Goal: Task Accomplishment & Management: Manage account settings

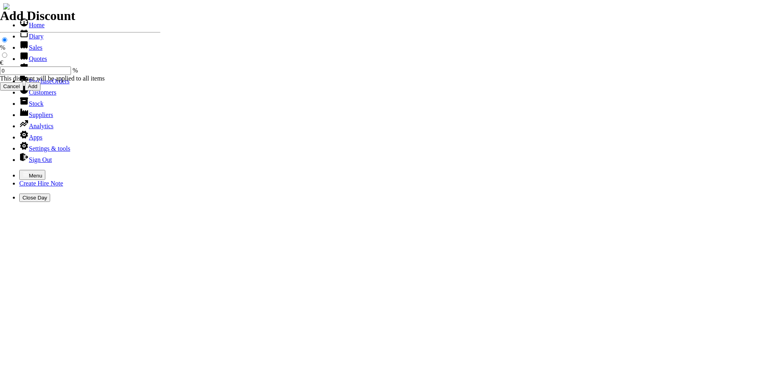
select select "HO"
click at [22, 171] on icon "button" at bounding box center [25, 174] width 6 height 6
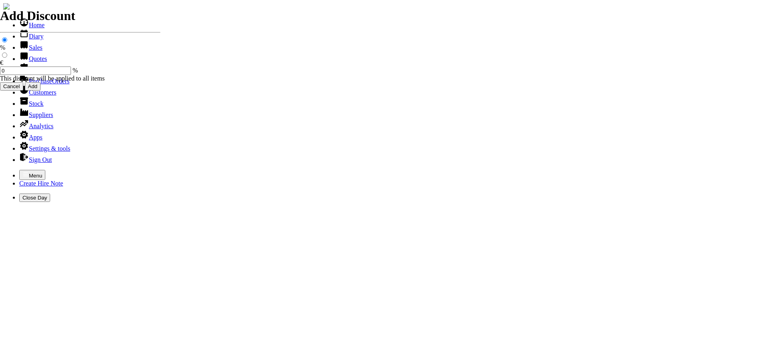
click at [27, 73] on link "Hire Notes" at bounding box center [38, 70] width 38 height 7
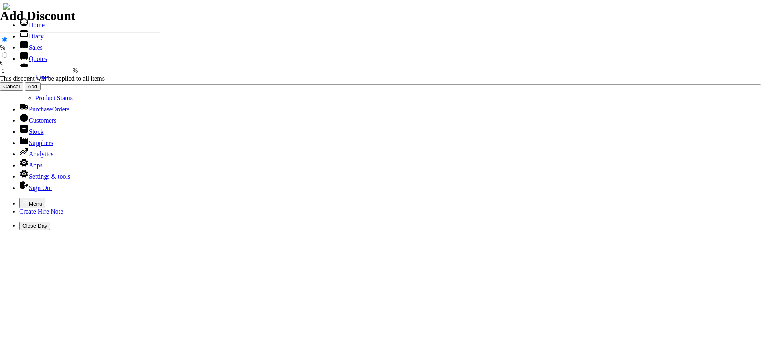
click at [35, 81] on link "Hires" at bounding box center [42, 77] width 14 height 7
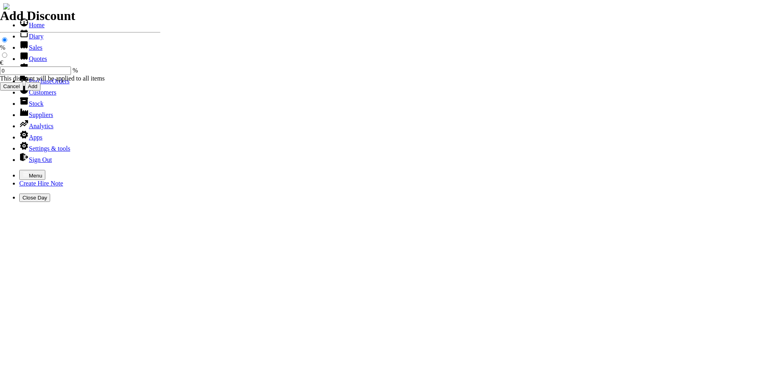
type input "j"
type input "J"
type input "BELL"
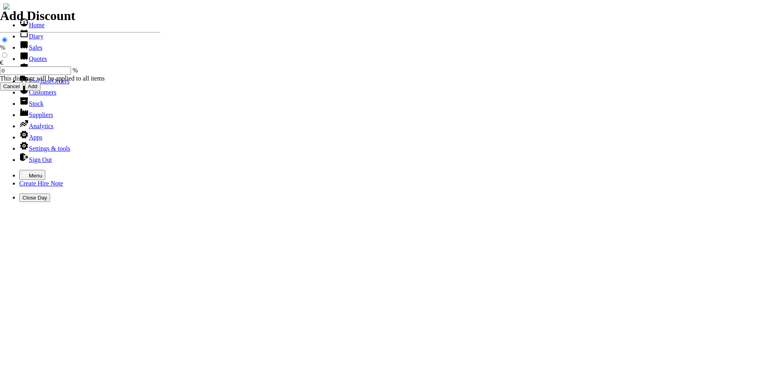
type input "JAMIE"
type input "P"
type input "L"
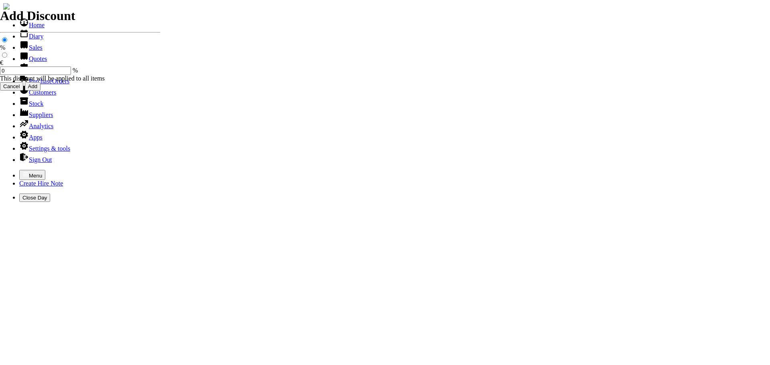
type input "F"
type input "P"
type input "HIRE OF GOODS"
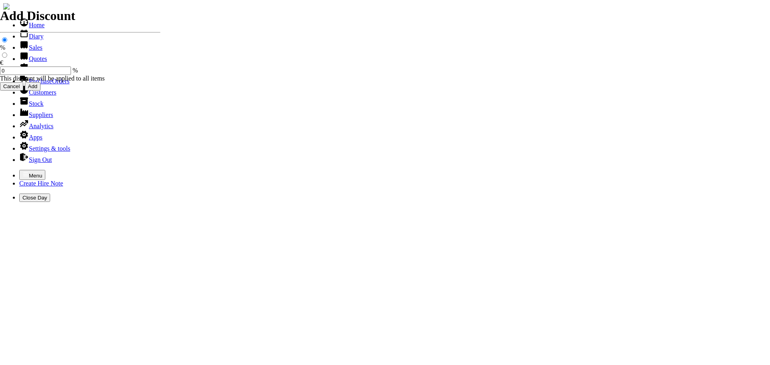
type input "H"
type input "LARGE POWER FLOAT & PAN"
type input "50.00"
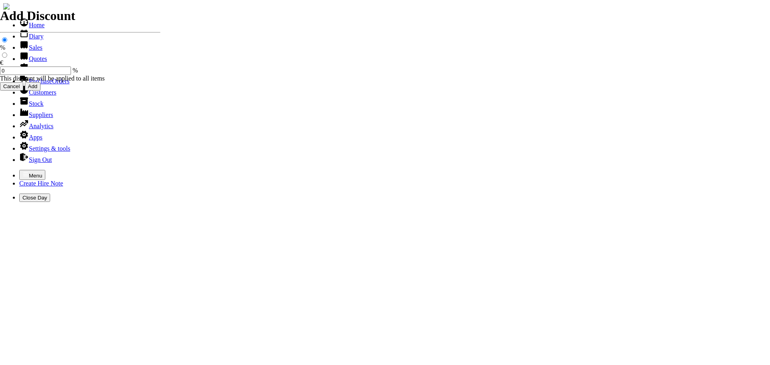
type input "[DATE]"
type input "440000728"
type input "jamie.bell28@gmail.com"
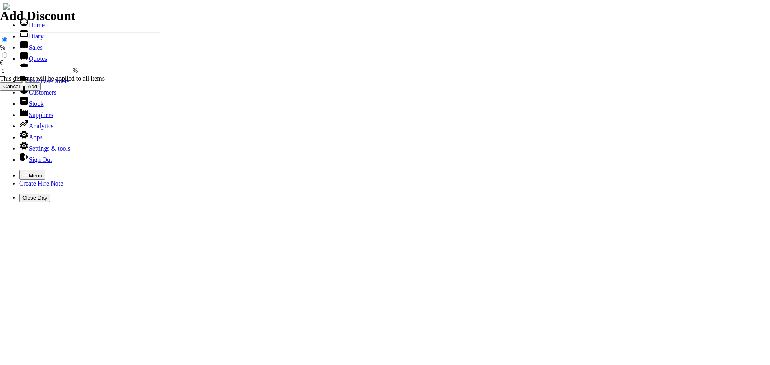
type input "JAMIE"
select select "HO"
click at [22, 171] on icon "button" at bounding box center [25, 174] width 6 height 6
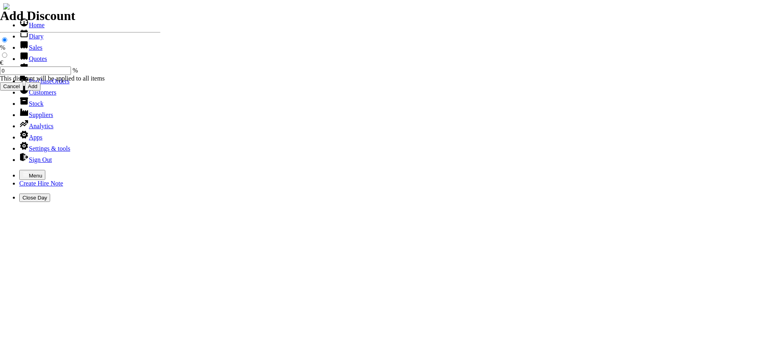
click at [28, 73] on link "Hire Notes" at bounding box center [38, 70] width 38 height 7
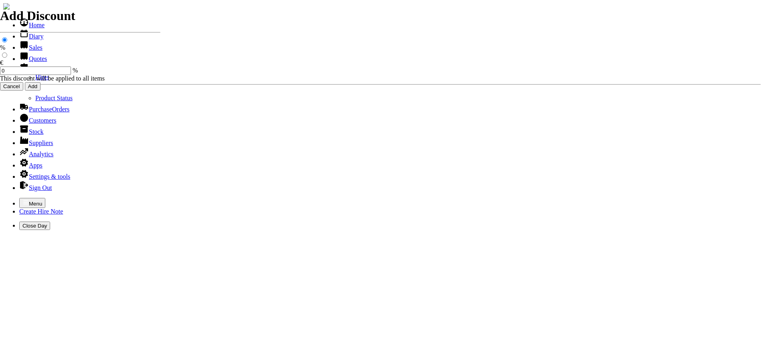
click at [35, 81] on link "Hires" at bounding box center [42, 77] width 14 height 7
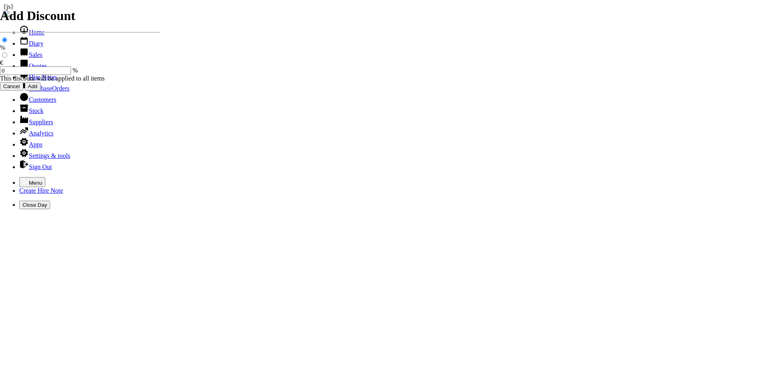
type input "nicky"
type input "27/08/2025"
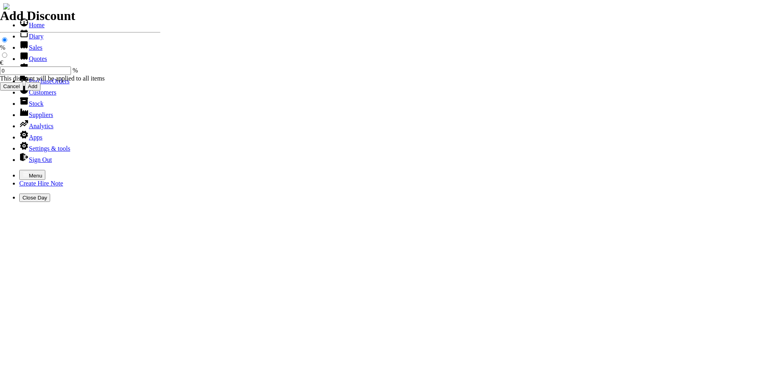
type input "27/08/2025"
select select "HO"
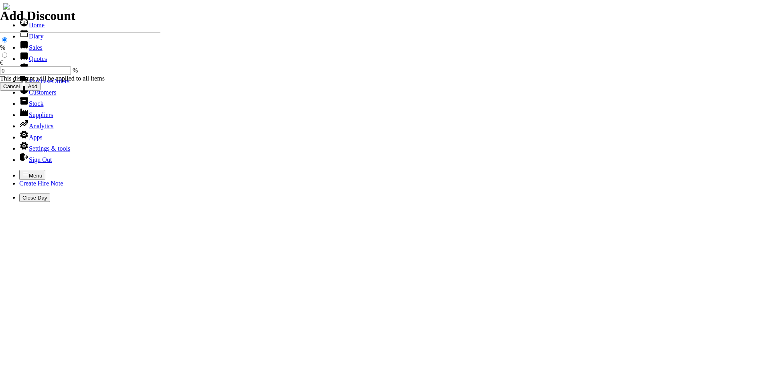
select select "3"
type input "101479"
type input "accounts@theperioddoorcompany.ie"
type input "Mick Behan"
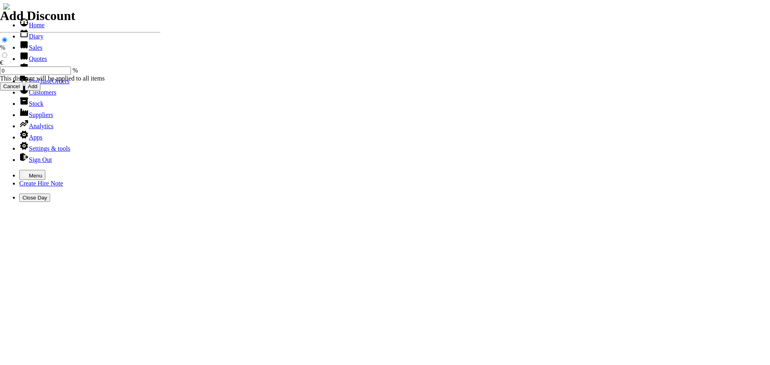
select select "HO"
click at [22, 171] on icon "button" at bounding box center [25, 174] width 6 height 6
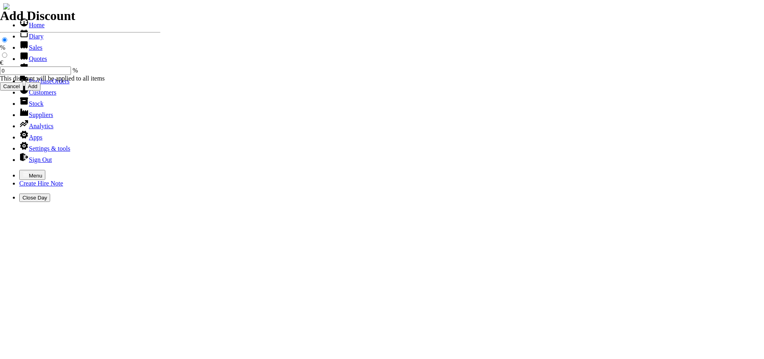
click at [27, 73] on link "Hire Notes" at bounding box center [38, 70] width 38 height 7
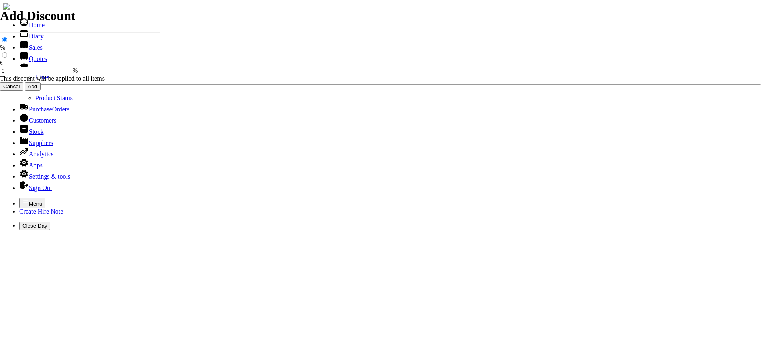
click at [35, 81] on link "Hires" at bounding box center [42, 77] width 14 height 7
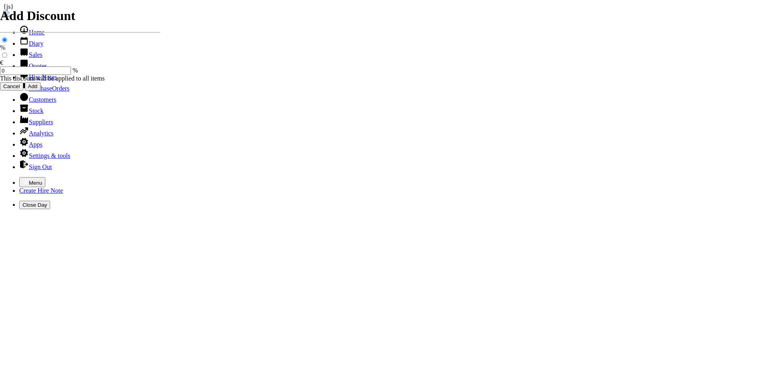
type input "[PERSON_NAME]"
type input "[DATE]"
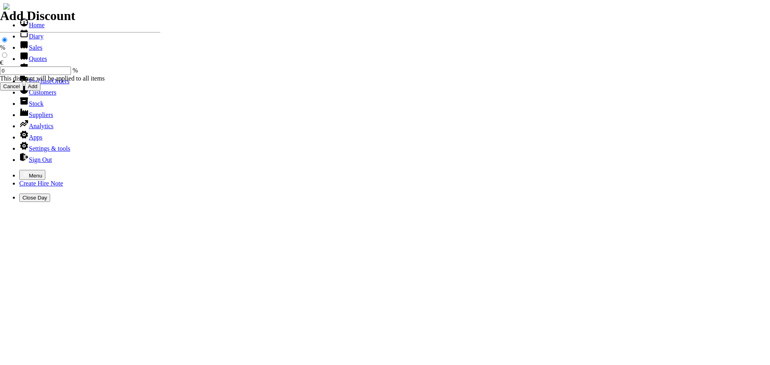
type input "27/08/2025"
select select "HO"
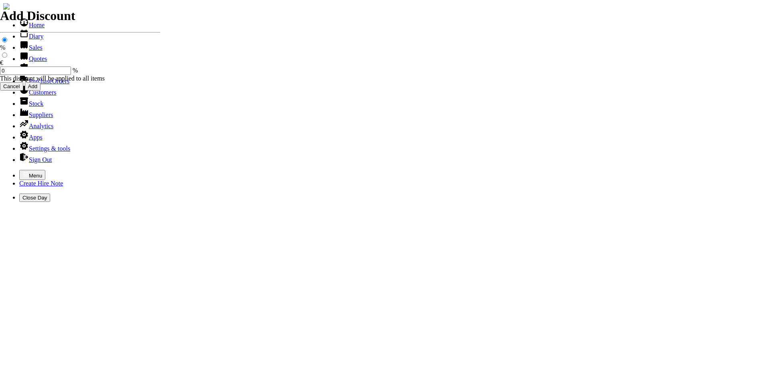
select select "3"
type input "101480"
type input "sean@ttdl.ie"
type input "Sean Dowling"
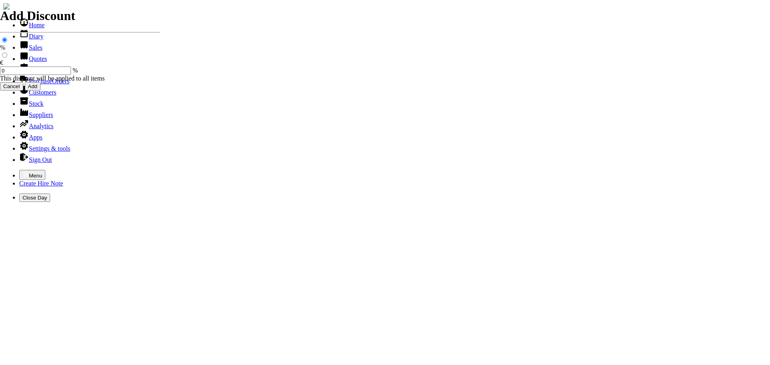
select select "HO"
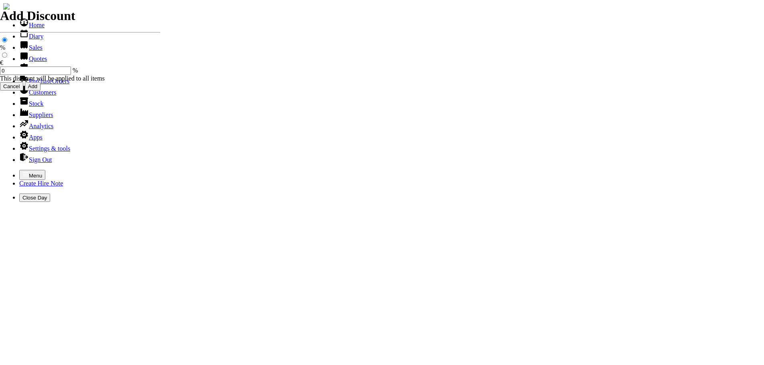
click at [22, 171] on icon "button" at bounding box center [25, 174] width 6 height 6
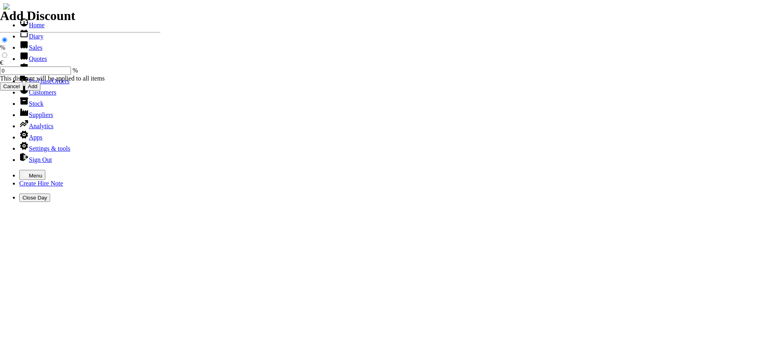
click at [25, 51] on link "Sales" at bounding box center [30, 47] width 23 height 7
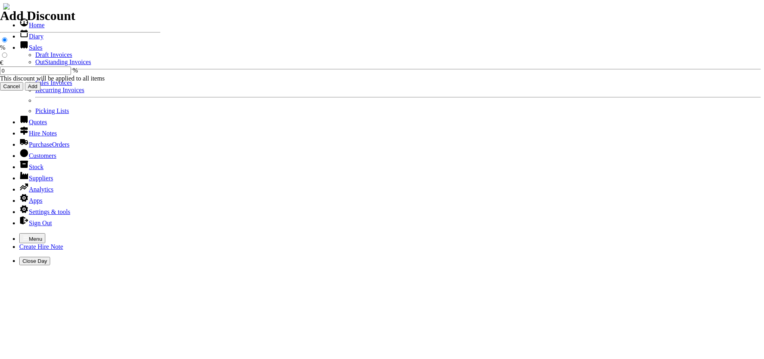
click at [35, 65] on link "OutStanding Invoices" at bounding box center [63, 62] width 56 height 7
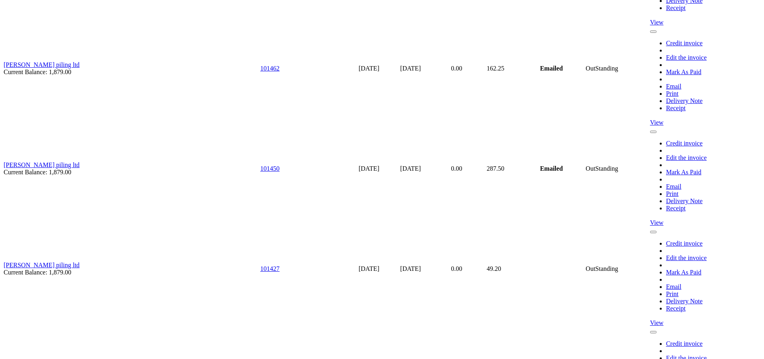
scroll to position [4525, 0]
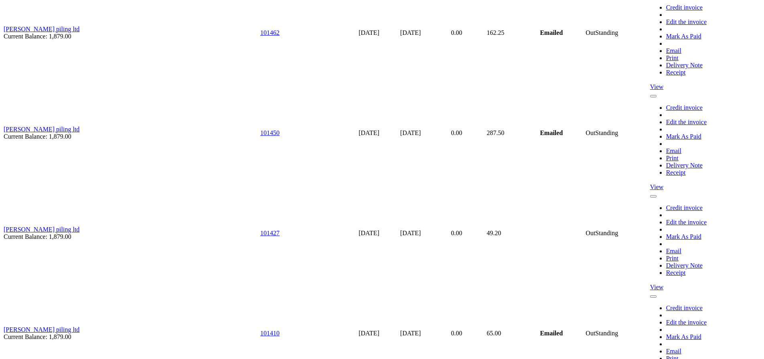
type input "sean@ttdl.ie"
type input "Sean Dowling"
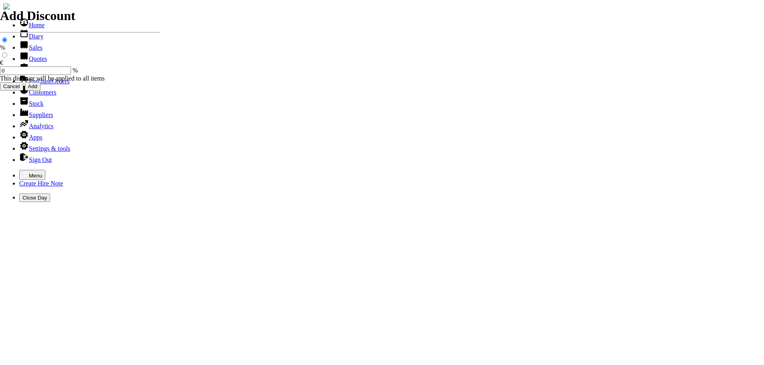
select select "HO"
click at [22, 171] on icon "button" at bounding box center [25, 174] width 6 height 6
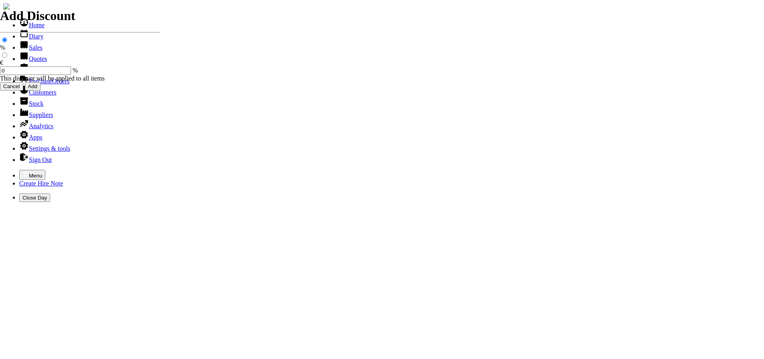
click at [32, 51] on link "Sales" at bounding box center [30, 47] width 23 height 7
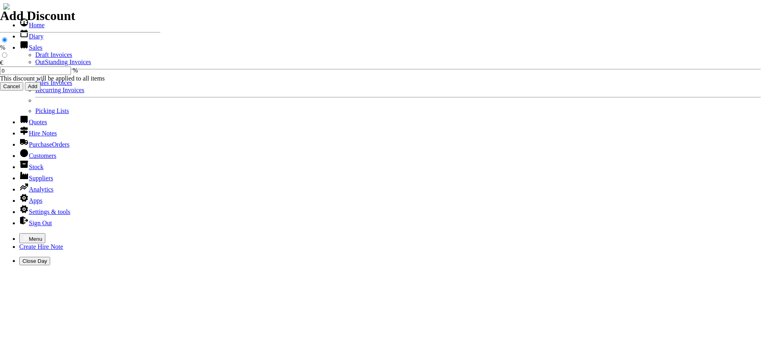
click at [35, 65] on link "OutStanding Invoices" at bounding box center [63, 62] width 56 height 7
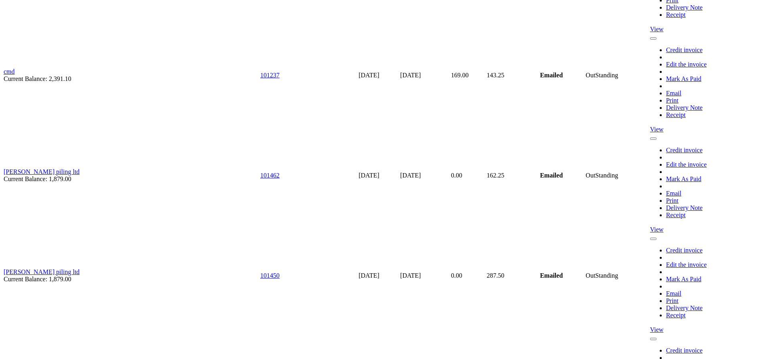
scroll to position [4525, 0]
